Goal: Contribute content: Contribute content

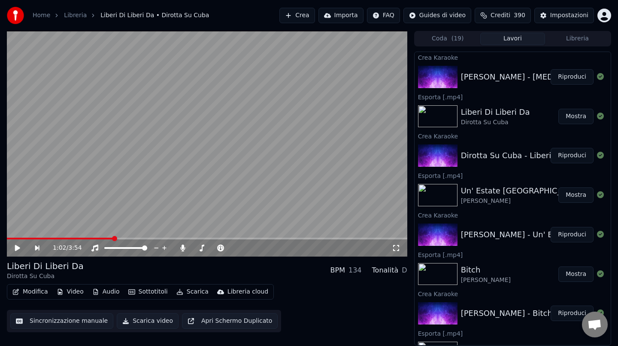
click at [569, 71] on button "Riproduci" at bounding box center [572, 76] width 43 height 15
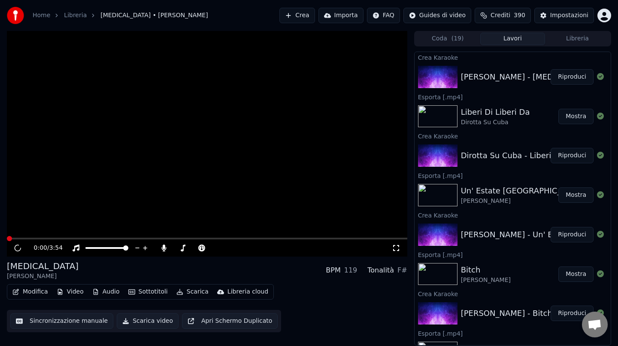
click at [570, 75] on button "Riproduci" at bounding box center [572, 76] width 43 height 15
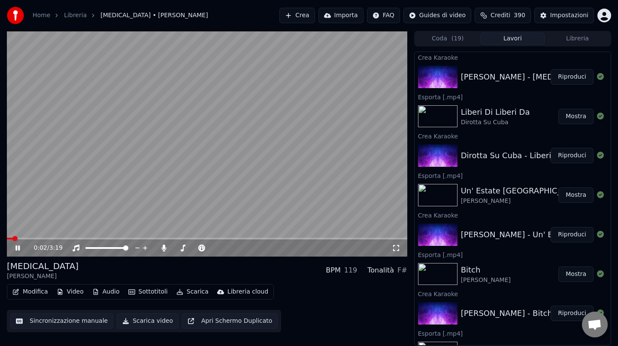
click at [60, 238] on span at bounding box center [207, 238] width 401 height 2
click at [195, 119] on video at bounding box center [207, 143] width 401 height 225
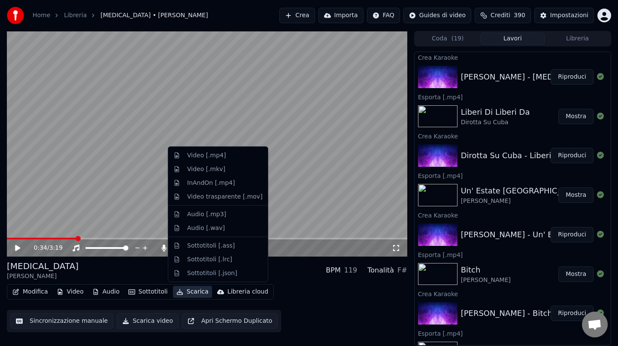
click at [190, 294] on button "Scarica" at bounding box center [192, 292] width 39 height 12
click at [205, 158] on div "Video [.mp4]" at bounding box center [206, 155] width 39 height 9
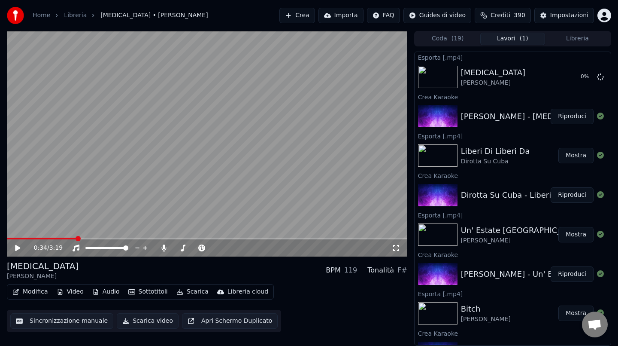
click at [310, 13] on button "Crea" at bounding box center [297, 15] width 35 height 15
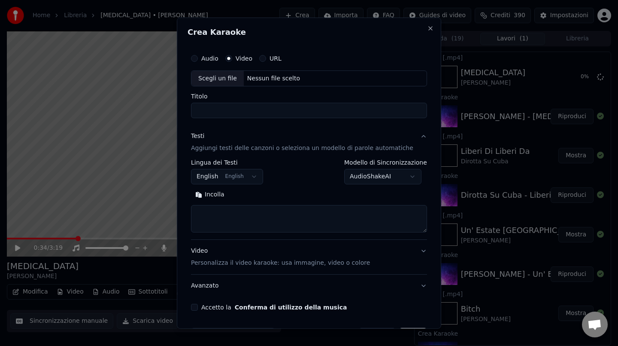
click at [277, 78] on div "Nessun file scelto" at bounding box center [274, 78] width 60 height 9
type input "**********"
click at [231, 109] on input "**********" at bounding box center [309, 110] width 236 height 15
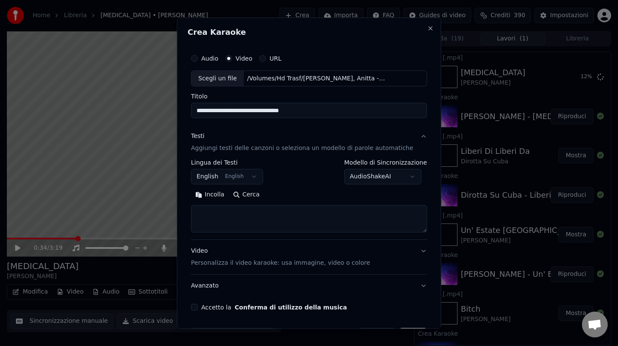
click at [217, 195] on button "Incolla" at bounding box center [210, 195] width 38 height 14
drag, startPoint x: 203, startPoint y: 222, endPoint x: 202, endPoint y: 201, distance: 21.0
click at [202, 201] on div "Cerca Cancella Espandi" at bounding box center [309, 210] width 236 height 45
type textarea "**********"
click at [198, 310] on button "Accetto la Conferma di utilizzo della musica" at bounding box center [194, 307] width 7 height 7
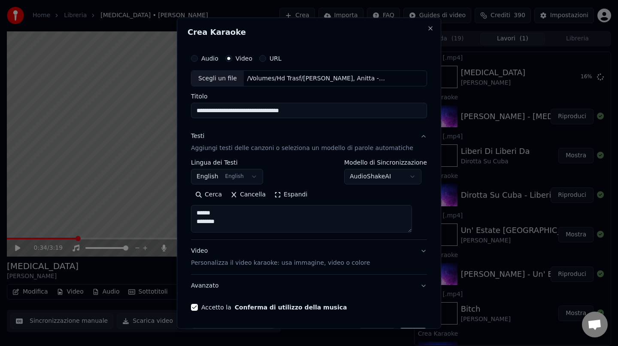
scroll to position [29, 0]
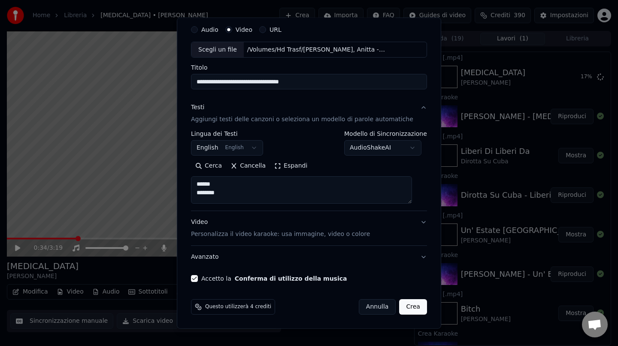
click at [403, 308] on button "Crea" at bounding box center [413, 306] width 27 height 15
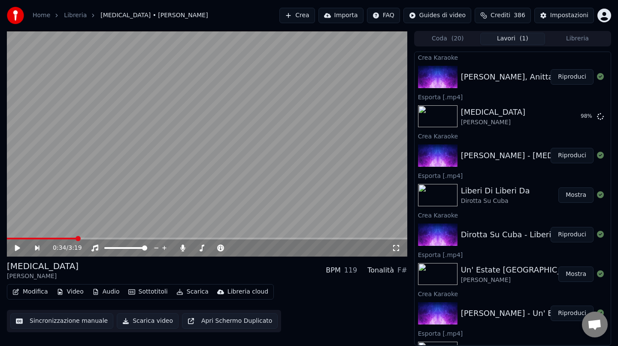
click at [578, 79] on button "Riproduci" at bounding box center [572, 76] width 43 height 15
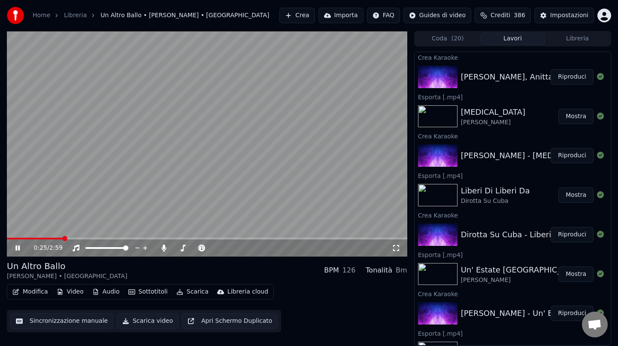
click at [197, 88] on video at bounding box center [207, 143] width 401 height 225
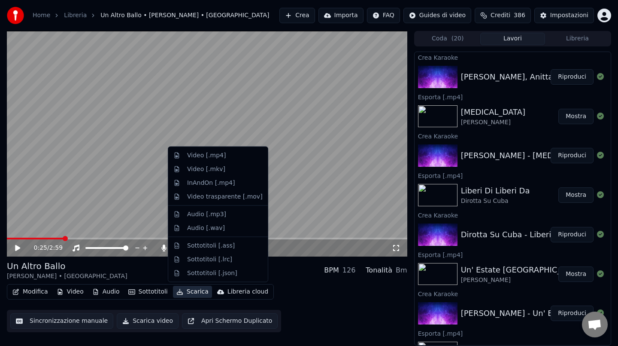
click at [191, 289] on button "Scarica" at bounding box center [192, 292] width 39 height 12
click at [205, 159] on div "Video [.mp4]" at bounding box center [206, 155] width 39 height 9
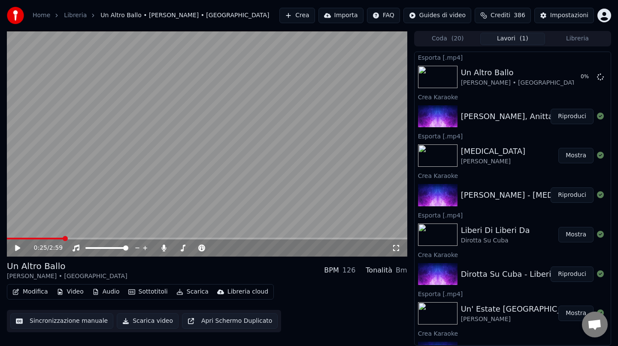
click at [310, 15] on button "Crea" at bounding box center [297, 15] width 35 height 15
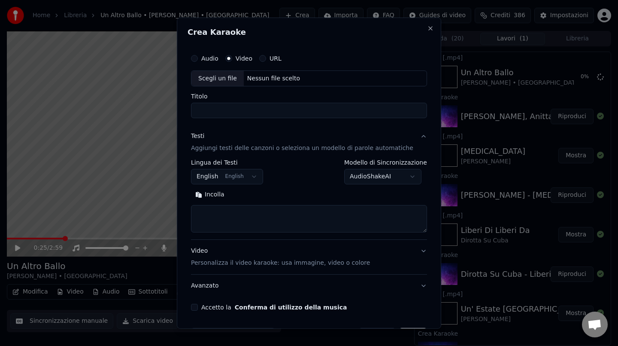
click at [274, 77] on div "Nessun file scelto" at bounding box center [274, 78] width 60 height 9
type input "**********"
drag, startPoint x: 282, startPoint y: 109, endPoint x: 161, endPoint y: 115, distance: 120.4
click at [161, 115] on body "Home Libreria Un Altro Ballo • [PERSON_NAME] • [PERSON_NAME] Importa FAQ Guides…" at bounding box center [309, 173] width 618 height 346
click at [217, 195] on button "Incolla" at bounding box center [210, 195] width 38 height 14
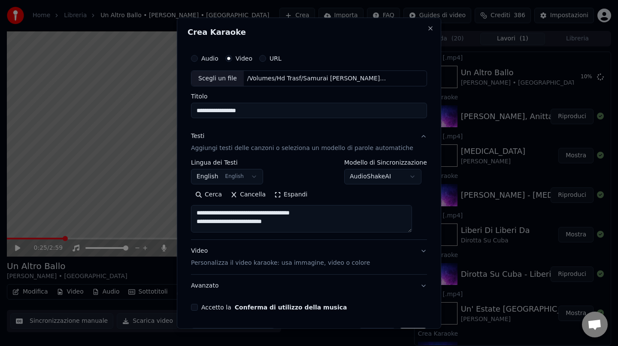
drag, startPoint x: 202, startPoint y: 221, endPoint x: 202, endPoint y: 202, distance: 18.5
click at [202, 202] on div "Cerca Cancella Espandi" at bounding box center [309, 210] width 236 height 45
type textarea "**********"
click at [198, 308] on button "Accetto la Conferma di utilizzo della musica" at bounding box center [194, 307] width 7 height 7
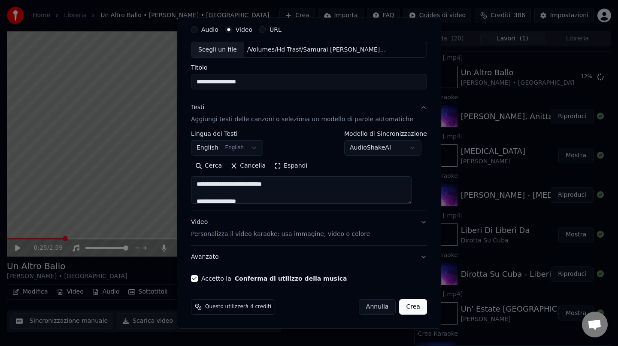
click at [403, 307] on button "Crea" at bounding box center [413, 306] width 27 height 15
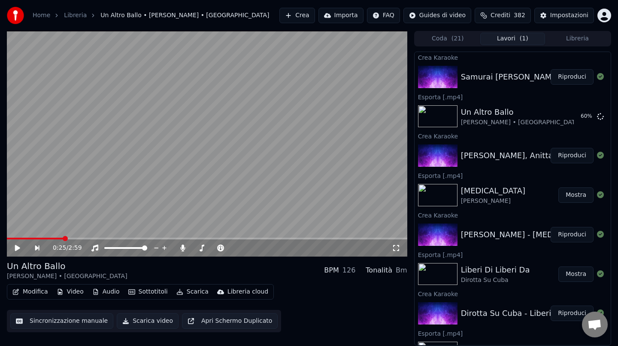
click at [574, 79] on button "Riproduci" at bounding box center [572, 76] width 43 height 15
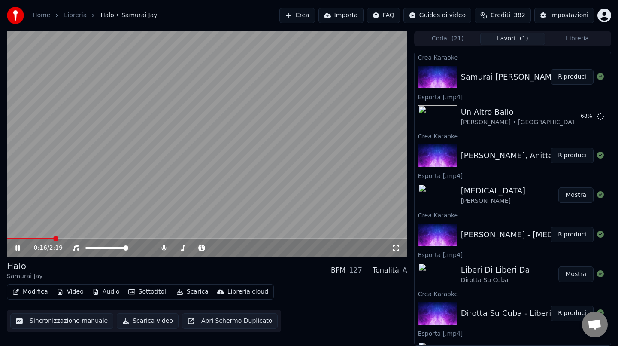
click at [140, 150] on video at bounding box center [207, 143] width 401 height 225
click at [189, 293] on button "Scarica" at bounding box center [192, 292] width 39 height 12
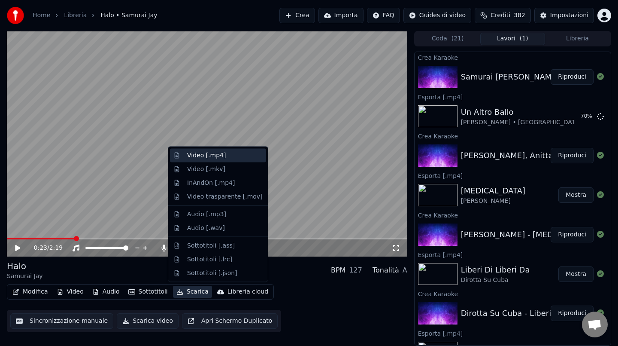
click at [219, 151] on div "Video [.mp4]" at bounding box center [206, 155] width 39 height 9
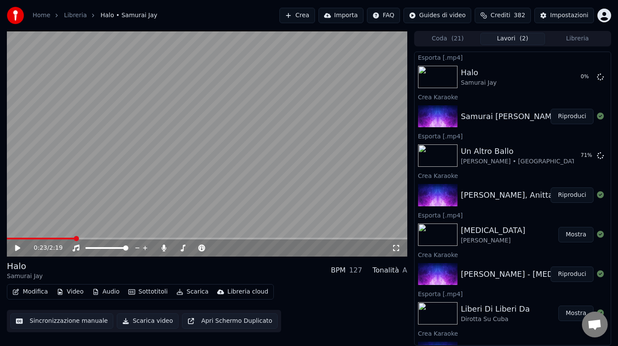
click at [303, 16] on button "Crea" at bounding box center [297, 15] width 35 height 15
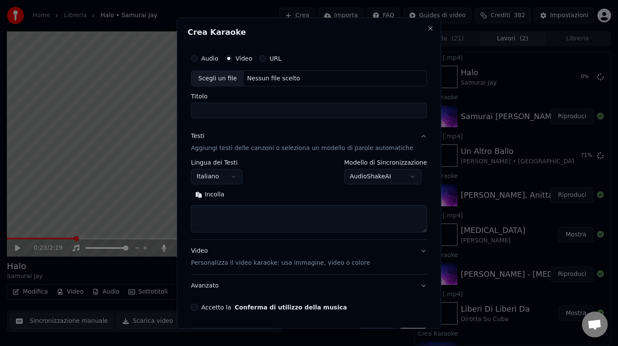
click at [301, 77] on div "Nessun file scelto" at bounding box center [274, 78] width 60 height 9
type input "**********"
drag, startPoint x: 274, startPoint y: 122, endPoint x: 271, endPoint y: 119, distance: 4.9
click at [270, 119] on div "**********" at bounding box center [309, 180] width 243 height 268
drag, startPoint x: 264, startPoint y: 112, endPoint x: 147, endPoint y: 112, distance: 116.8
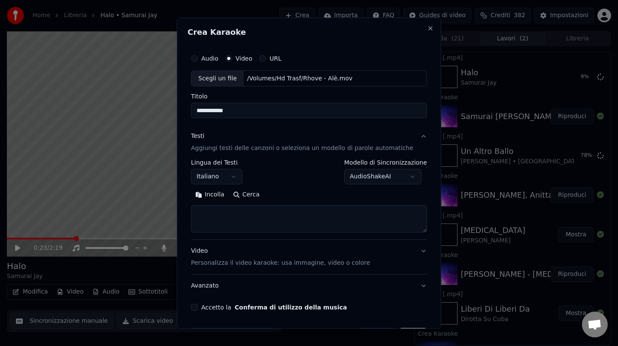
click at [147, 112] on body "Home Libreria Halo • Samurai [PERSON_NAME] Importa FAQ Guides di video Crediti …" at bounding box center [309, 173] width 618 height 346
click at [211, 195] on button "Incolla" at bounding box center [210, 195] width 38 height 14
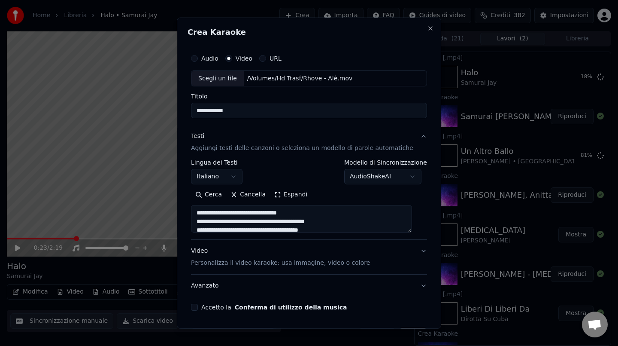
drag, startPoint x: 204, startPoint y: 222, endPoint x: 204, endPoint y: 209, distance: 12.5
click at [204, 209] on textarea at bounding box center [301, 218] width 221 height 27
type textarea "**********"
click at [198, 307] on button "Accetto la Conferma di utilizzo della musica" at bounding box center [194, 307] width 7 height 7
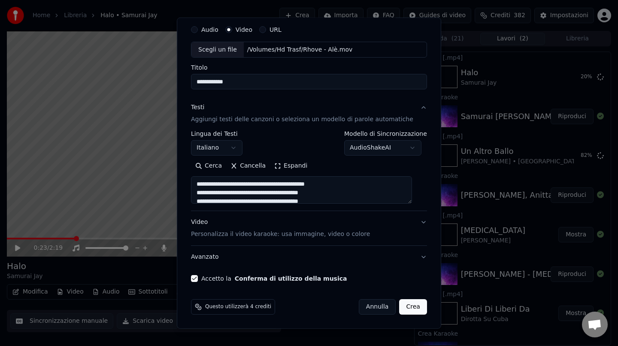
click at [406, 308] on button "Crea" at bounding box center [413, 306] width 27 height 15
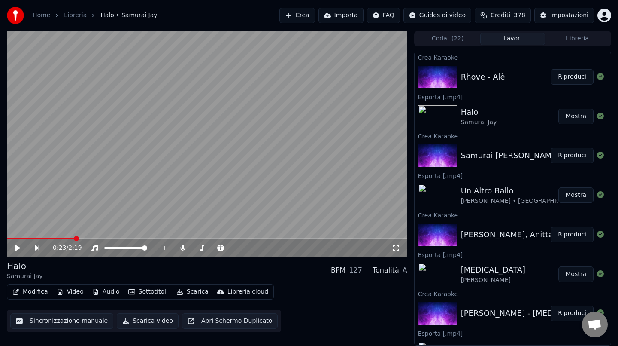
click at [568, 76] on button "Riproduci" at bounding box center [572, 76] width 43 height 15
click at [142, 164] on video at bounding box center [207, 143] width 401 height 225
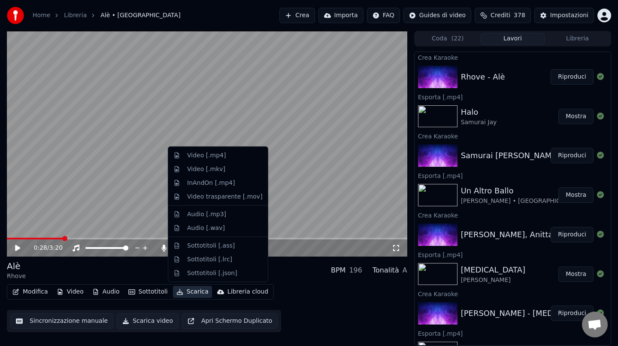
click at [177, 290] on icon "button" at bounding box center [179, 292] width 7 height 6
click at [214, 153] on div "Video [.mp4]" at bounding box center [206, 155] width 39 height 9
